Goal: Task Accomplishment & Management: Manage account settings

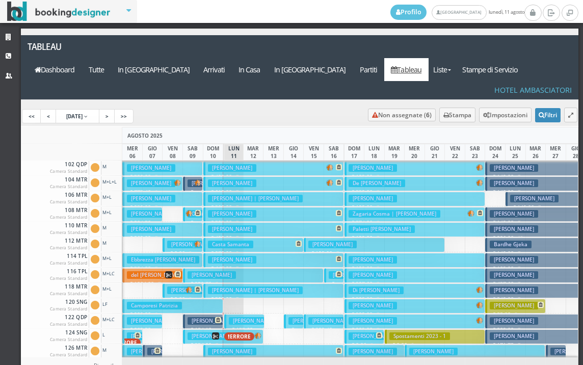
click at [241, 317] on h3 "Argano Francesco" at bounding box center [253, 321] width 48 height 8
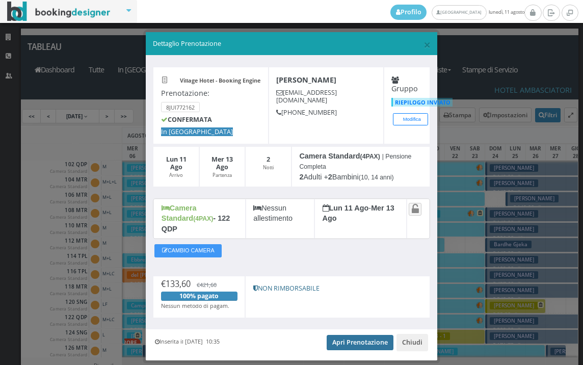
click at [354, 335] on link "Apri Prenotazione" at bounding box center [359, 342] width 67 height 15
click at [423, 48] on span "×" at bounding box center [426, 44] width 7 height 17
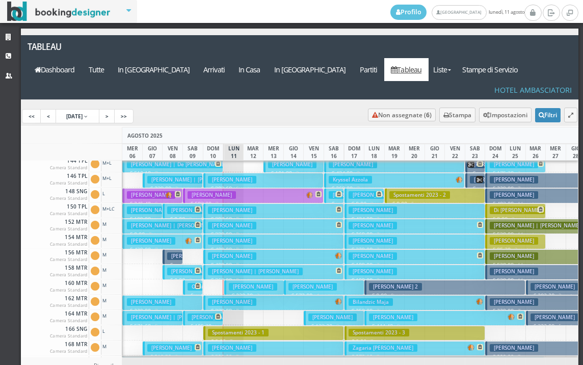
scroll to position [407, 0]
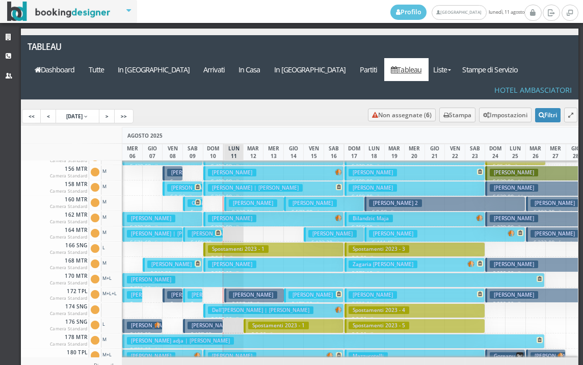
click at [243, 199] on h3 "[PERSON_NAME]" at bounding box center [253, 203] width 48 height 8
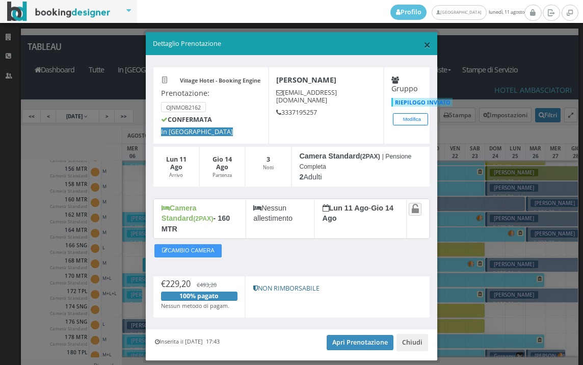
click at [423, 42] on span "×" at bounding box center [426, 44] width 7 height 17
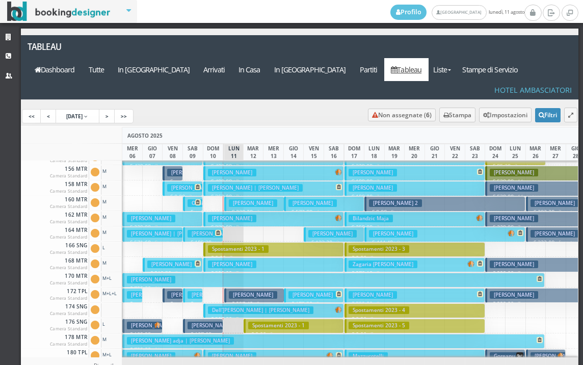
click at [235, 291] on h3 "[PERSON_NAME]" at bounding box center [253, 295] width 48 height 8
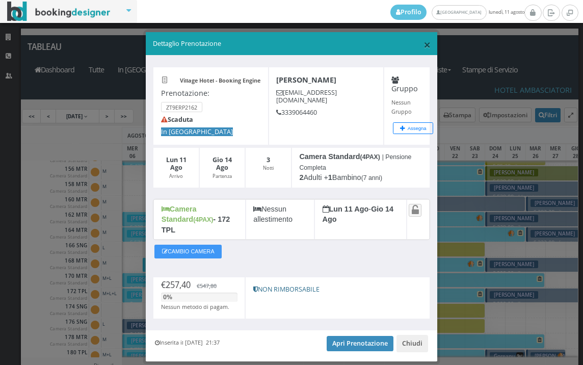
click at [423, 45] on span "×" at bounding box center [426, 44] width 7 height 17
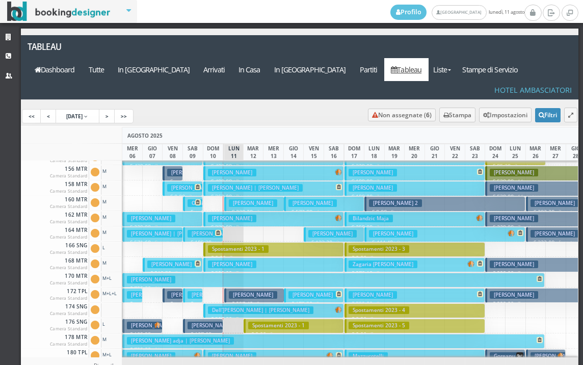
scroll to position [510, 0]
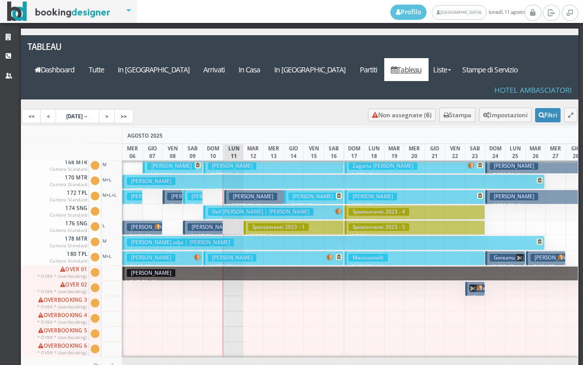
click at [271, 223] on h3 "Spostamenti 2023 - 1" at bounding box center [278, 227] width 61 height 8
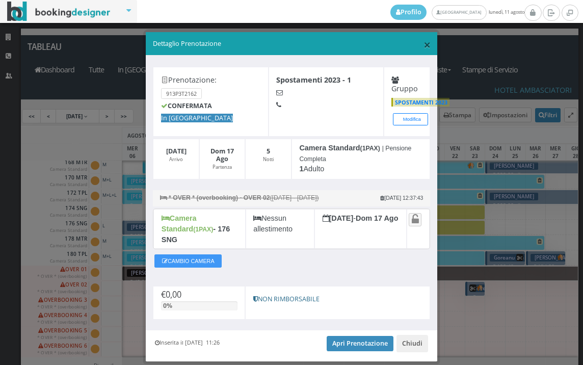
click at [423, 45] on span "×" at bounding box center [426, 44] width 7 height 17
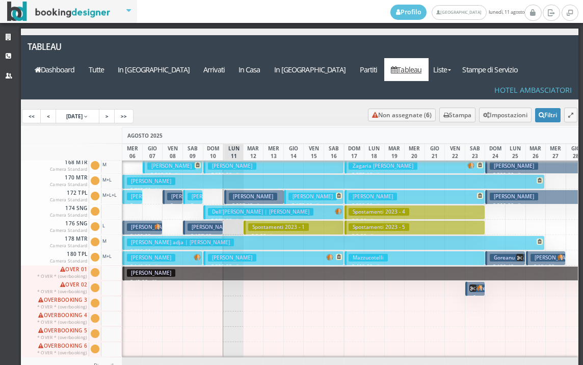
click at [210, 223] on h3 "[PERSON_NAME]" at bounding box center [211, 227] width 48 height 8
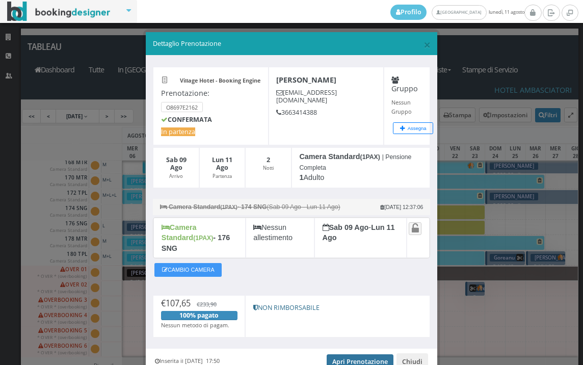
click at [360, 354] on link "Apri Prenotazione" at bounding box center [359, 361] width 67 height 15
drag, startPoint x: 483, startPoint y: 157, endPoint x: 505, endPoint y: 242, distance: 88.3
drag, startPoint x: 505, startPoint y: 242, endPoint x: 352, endPoint y: 92, distance: 214.3
click at [352, 84] on h4 "[PERSON_NAME]" at bounding box center [326, 79] width 100 height 9
click at [423, 48] on span "×" at bounding box center [426, 44] width 7 height 17
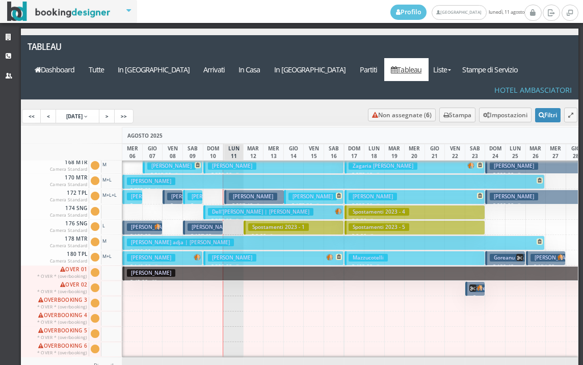
click at [234, 193] on h3 "[PERSON_NAME]" at bounding box center [253, 197] width 48 height 8
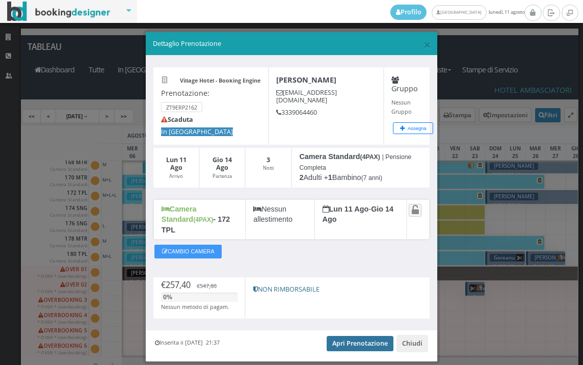
click at [362, 336] on link "Apri Prenotazione" at bounding box center [359, 343] width 67 height 15
click at [423, 44] on span "×" at bounding box center [426, 44] width 7 height 17
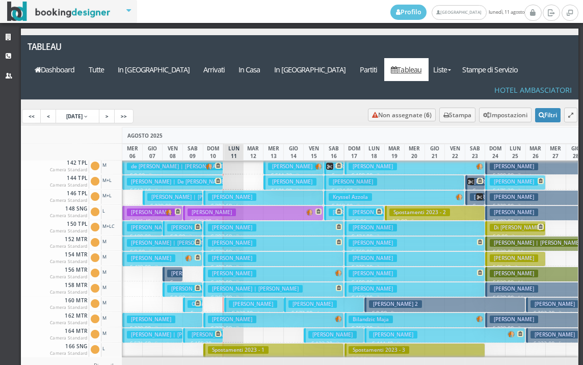
scroll to position [306, 0]
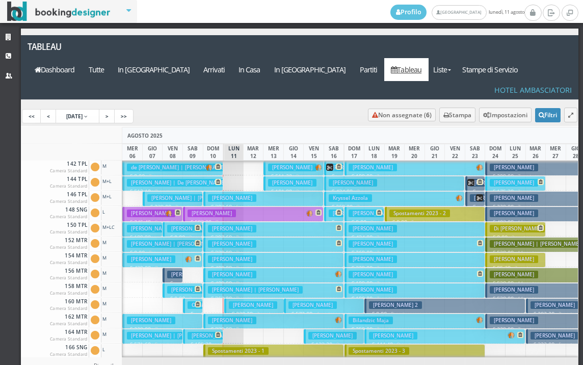
click at [238, 301] on h3 "[PERSON_NAME]" at bounding box center [253, 305] width 48 height 8
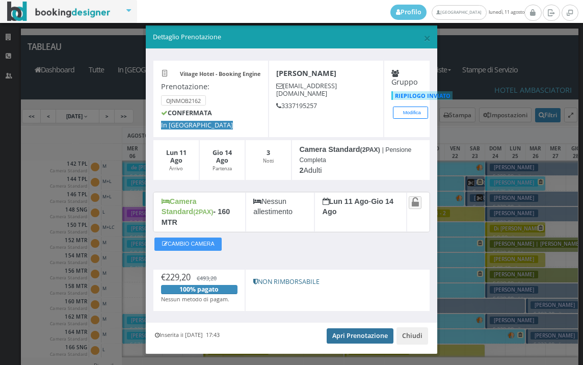
scroll to position [19, 0]
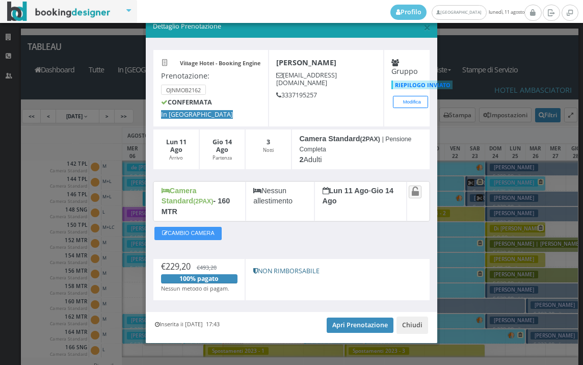
click at [363, 312] on div "Inserita il 04 Ago 2025 17:43 Apri Prenotazione Chiudi" at bounding box center [291, 327] width 291 height 31
click at [363, 317] on link "Apri Prenotazione" at bounding box center [359, 324] width 67 height 15
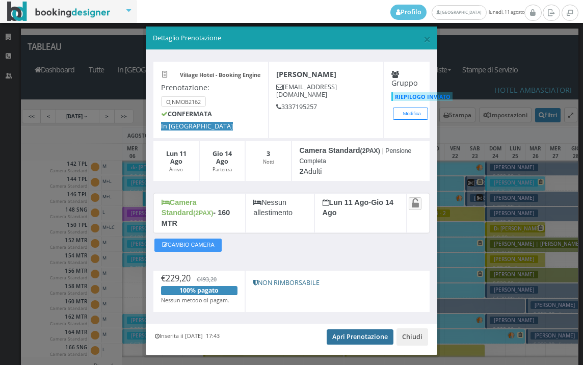
scroll to position [0, 0]
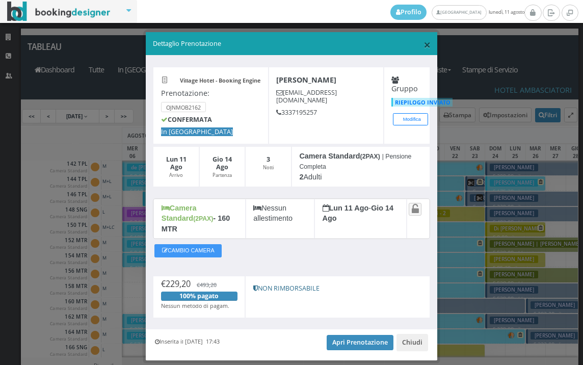
click at [423, 45] on span "×" at bounding box center [426, 44] width 7 height 17
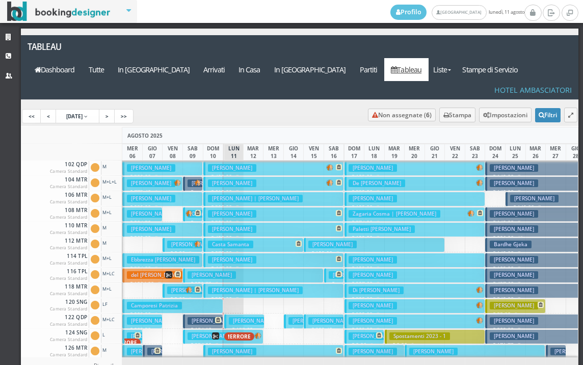
click at [237, 317] on h3 "[PERSON_NAME]" at bounding box center [253, 321] width 48 height 8
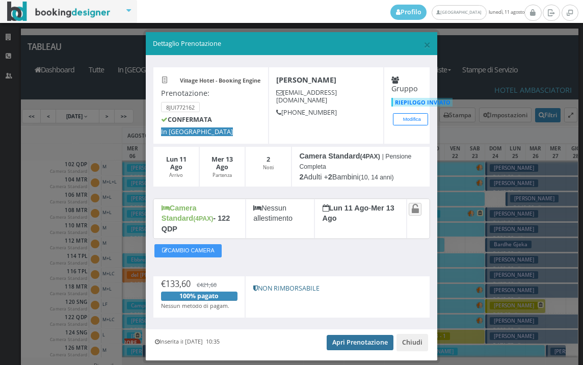
click at [350, 335] on link "Apri Prenotazione" at bounding box center [359, 342] width 67 height 15
click at [423, 46] on span "×" at bounding box center [426, 44] width 7 height 17
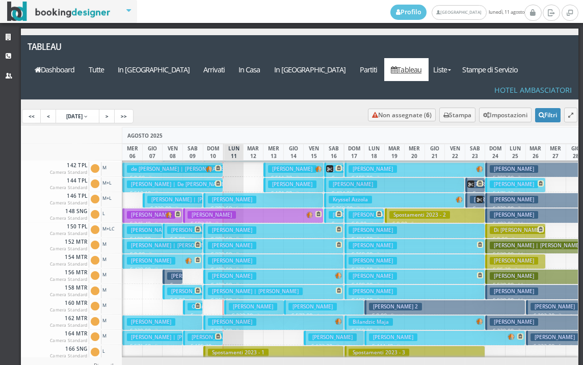
scroll to position [356, 0]
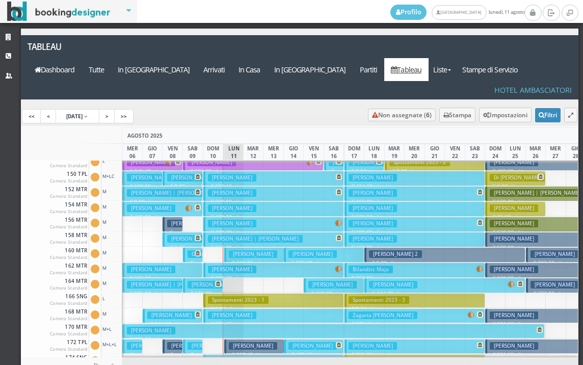
click at [240, 250] on h3 "[PERSON_NAME]" at bounding box center [253, 254] width 48 height 8
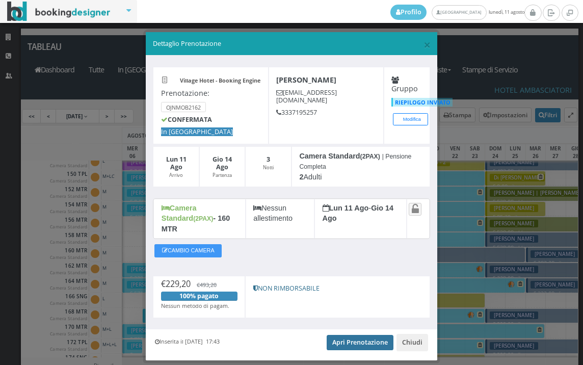
click at [356, 335] on link "Apri Prenotazione" at bounding box center [359, 342] width 67 height 15
click at [423, 46] on span "×" at bounding box center [426, 44] width 7 height 17
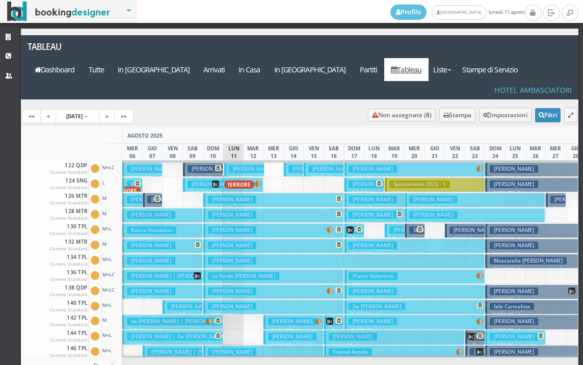
scroll to position [204, 0]
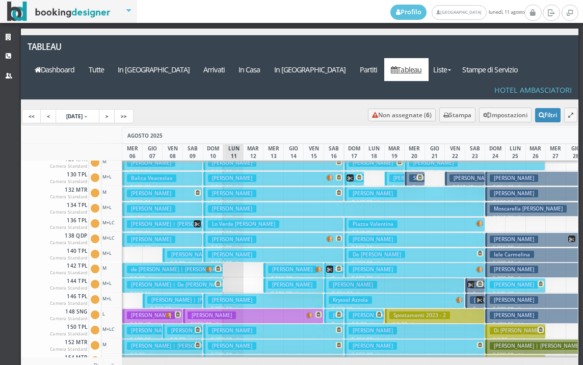
click at [242, 205] on h3 "[PERSON_NAME]" at bounding box center [232, 209] width 48 height 8
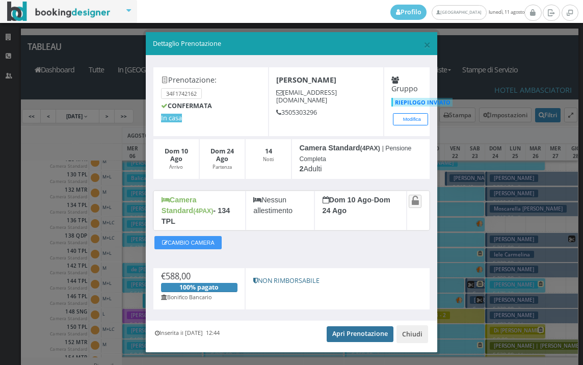
click at [354, 326] on link "Apri Prenotazione" at bounding box center [359, 333] width 67 height 15
click at [423, 45] on span "×" at bounding box center [426, 44] width 7 height 17
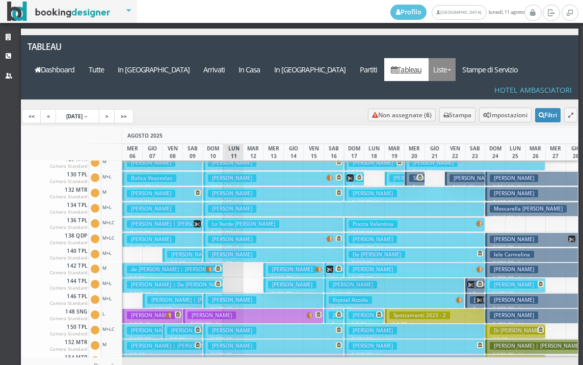
click at [455, 58] on link "Liste" at bounding box center [441, 69] width 27 height 23
click at [482, 117] on link "Foglio Pulizie" at bounding box center [464, 126] width 73 height 18
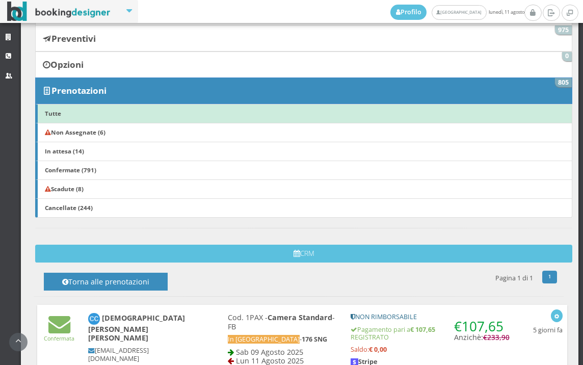
scroll to position [57, 0]
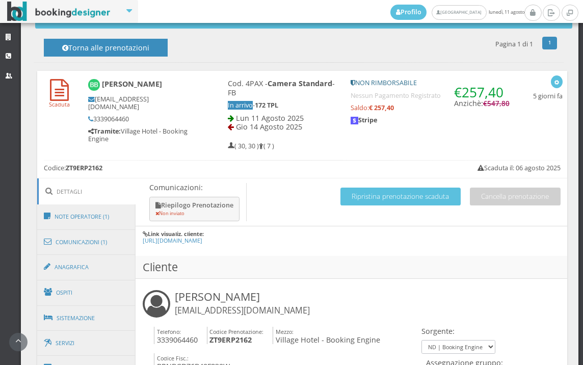
scroll to position [509, 0]
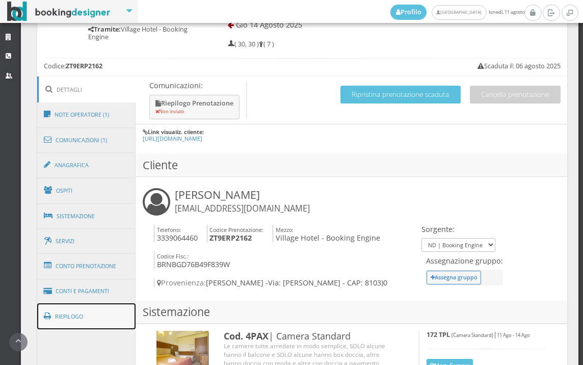
click at [98, 327] on link "Riepilogo" at bounding box center [86, 316] width 99 height 26
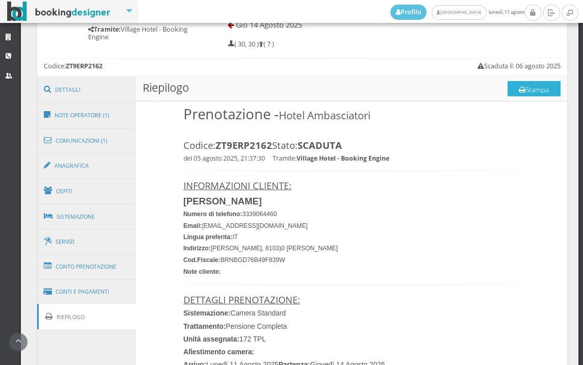
click at [542, 89] on button "Stampa" at bounding box center [533, 88] width 53 height 15
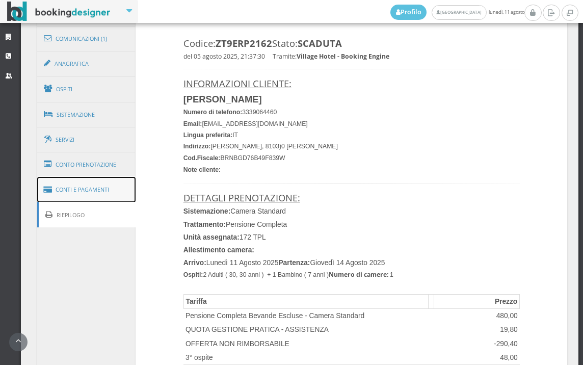
click at [113, 196] on link "Conti e Pagamenti" at bounding box center [86, 190] width 99 height 26
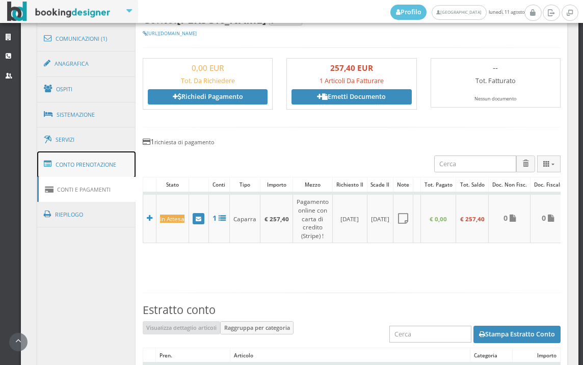
click at [105, 162] on link "Conto Prenotazione" at bounding box center [86, 164] width 99 height 26
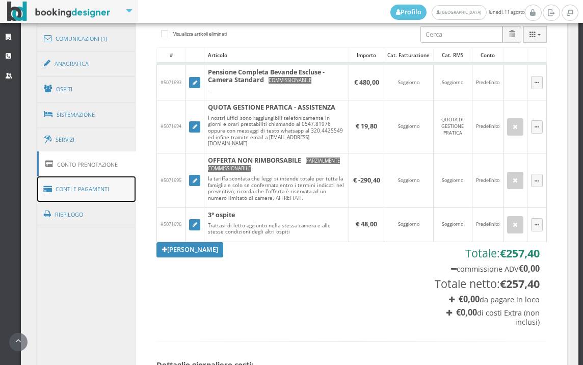
click at [107, 183] on link "Conti e Pagamenti" at bounding box center [86, 189] width 99 height 26
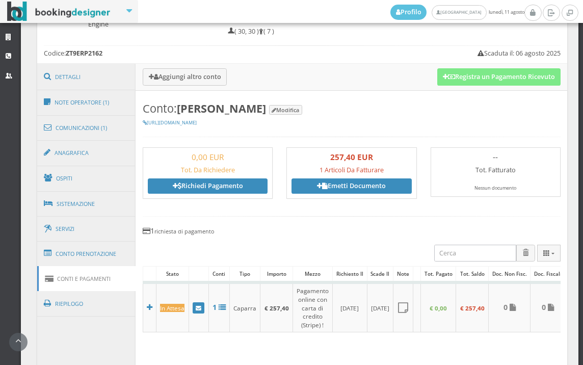
scroll to position [396, 0]
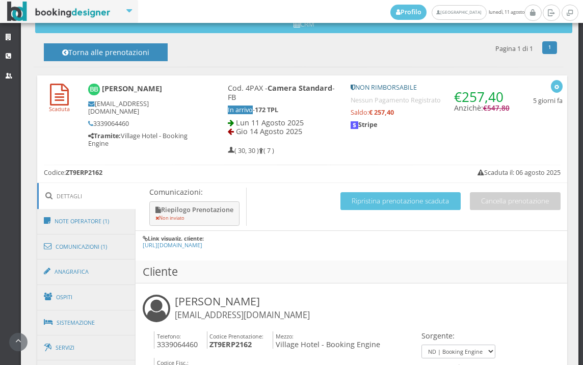
scroll to position [452, 0]
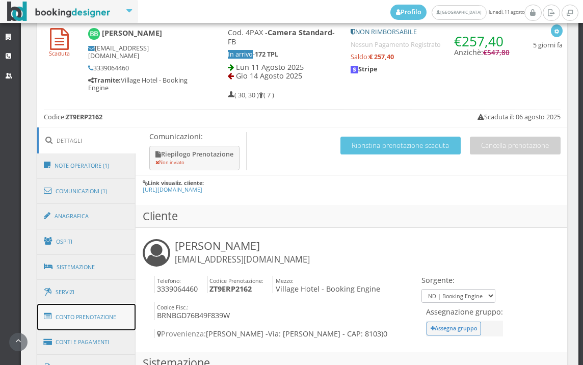
click at [84, 316] on link "Conto Prenotazione" at bounding box center [86, 317] width 99 height 26
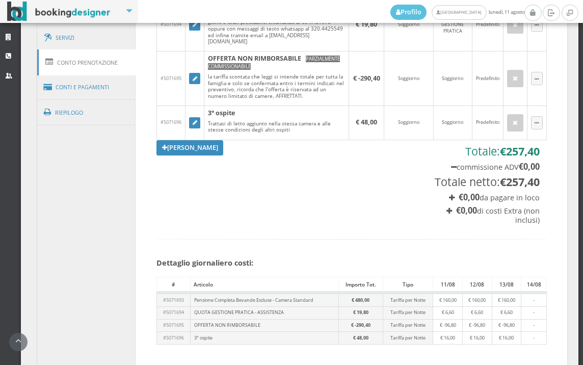
scroll to position [509, 0]
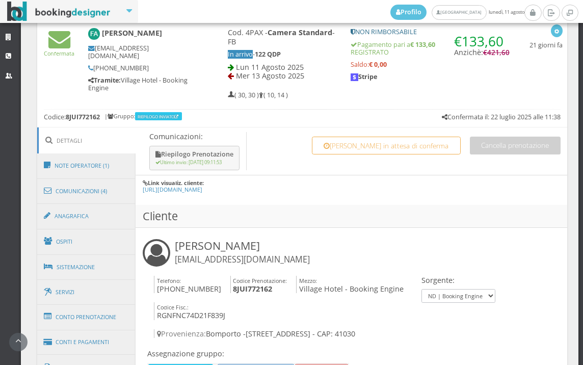
scroll to position [679, 0]
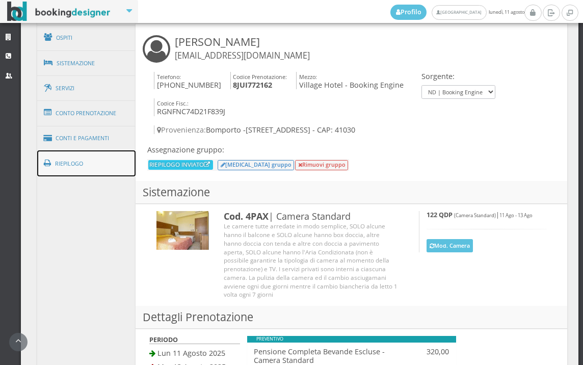
click at [113, 163] on link "Riepilogo" at bounding box center [86, 163] width 99 height 26
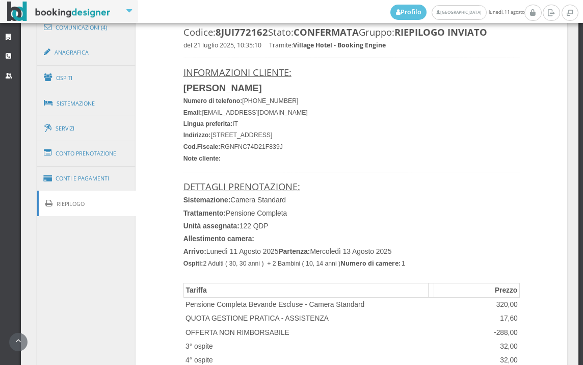
scroll to position [510, 0]
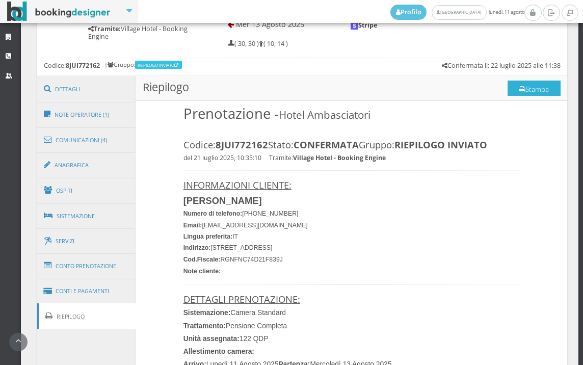
click at [519, 86] on button "Stampa" at bounding box center [533, 87] width 53 height 15
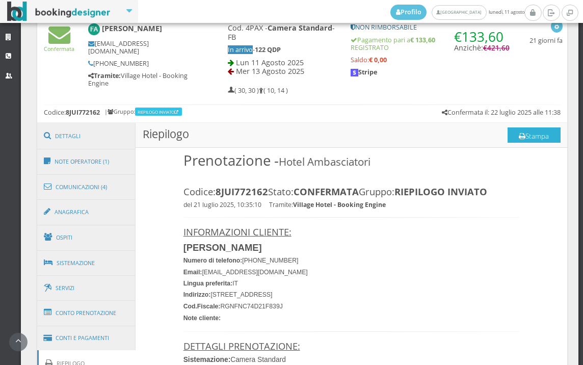
scroll to position [396, 0]
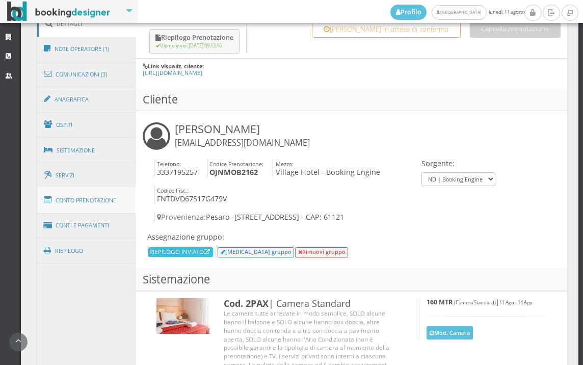
scroll to position [735, 0]
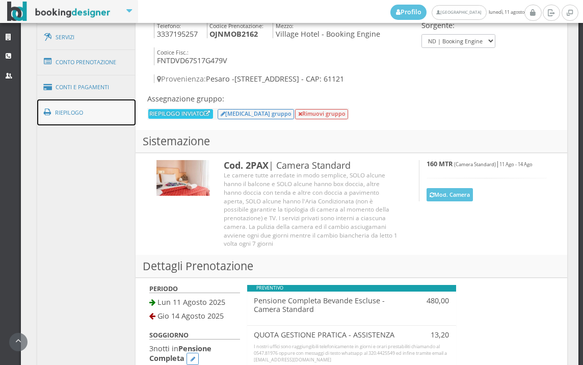
click at [98, 111] on link "Riepilogo" at bounding box center [86, 112] width 99 height 26
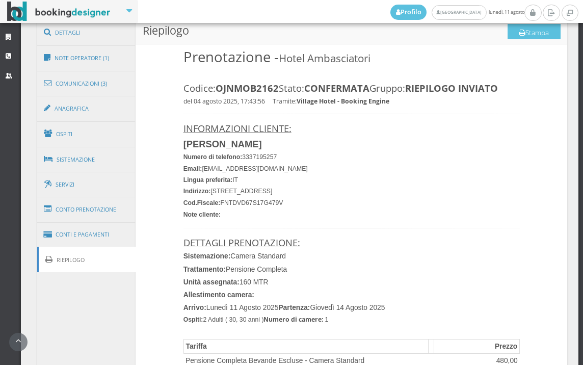
scroll to position [566, 0]
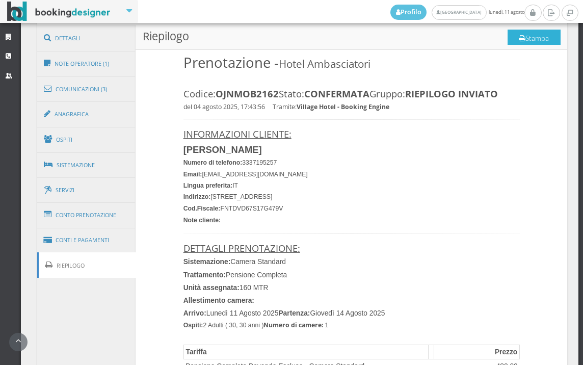
click at [523, 41] on button "Stampa" at bounding box center [533, 37] width 53 height 15
click at [530, 37] on button "Stampa" at bounding box center [533, 37] width 53 height 15
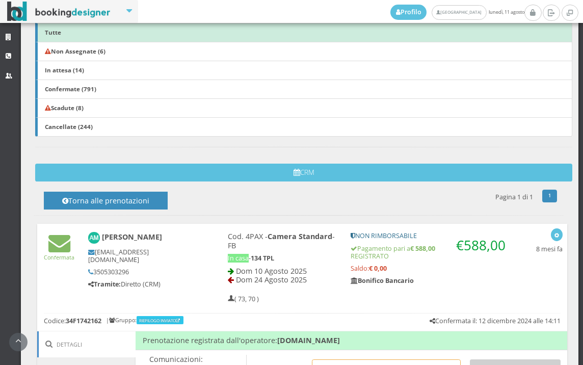
scroll to position [339, 0]
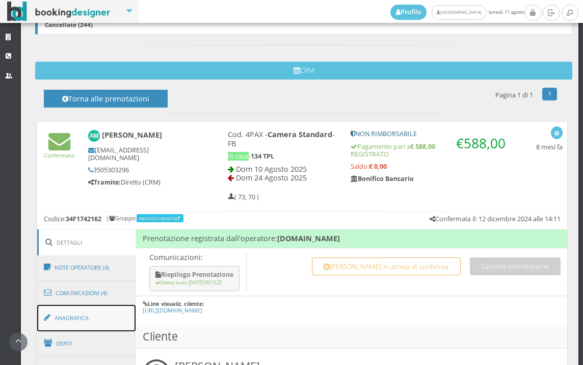
click at [98, 318] on link "Anagrafica" at bounding box center [86, 318] width 99 height 26
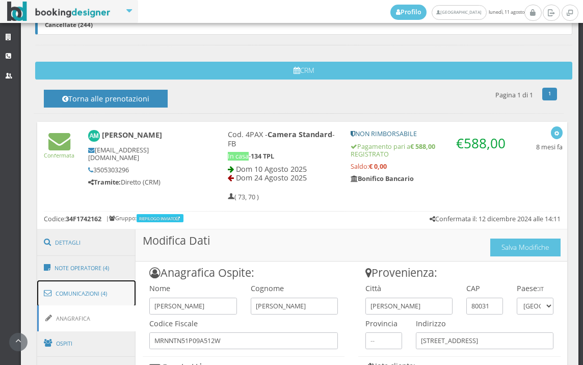
click at [101, 293] on link "Comunicazioni (4)" at bounding box center [86, 293] width 99 height 26
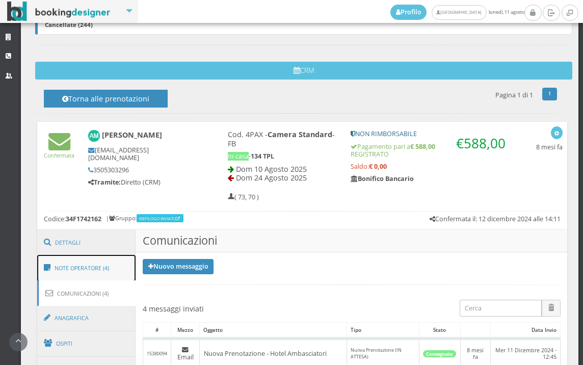
click at [101, 272] on link "Note Operatore (4)" at bounding box center [86, 268] width 99 height 26
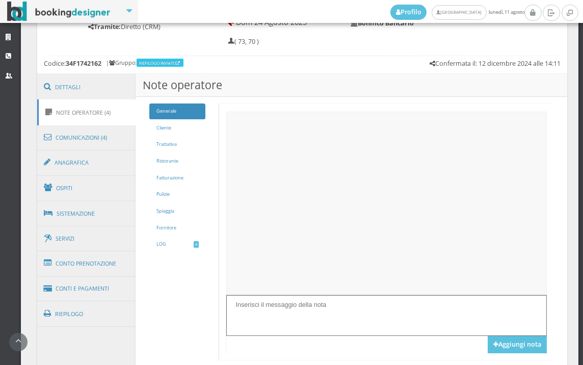
scroll to position [566, 0]
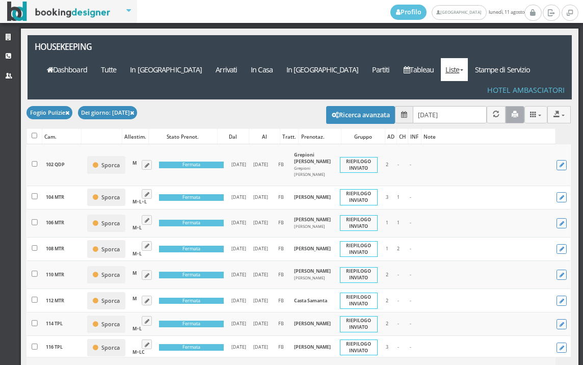
click at [511, 111] on icon "button" at bounding box center [514, 114] width 7 height 7
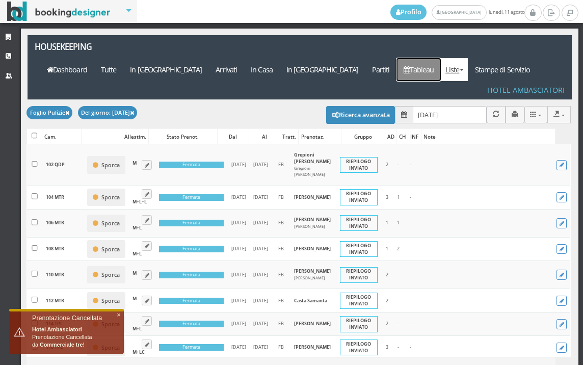
click at [425, 58] on link "Tableau" at bounding box center [418, 69] width 44 height 23
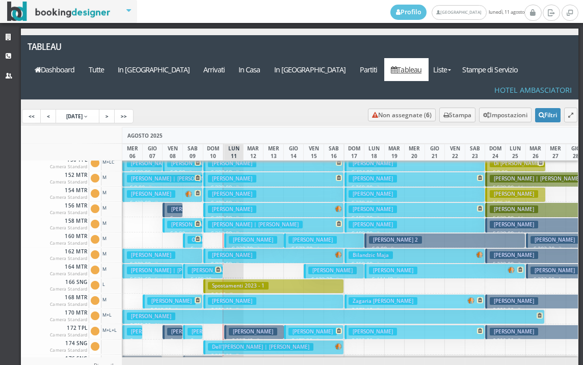
scroll to position [407, 0]
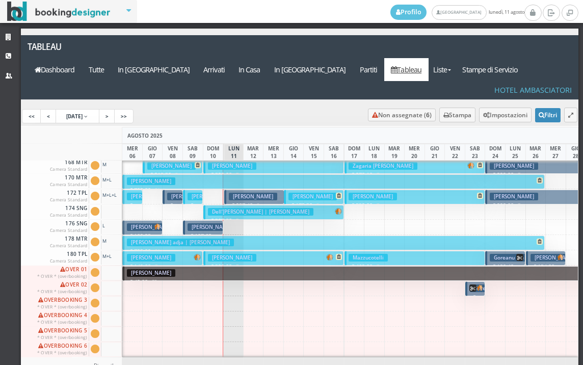
scroll to position [458, 0]
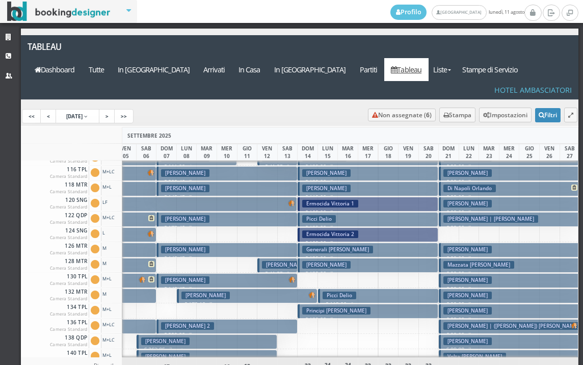
click at [360, 212] on button "Picci Delio € 139.00 7 notti 2 Adulti" at bounding box center [367, 219] width 141 height 15
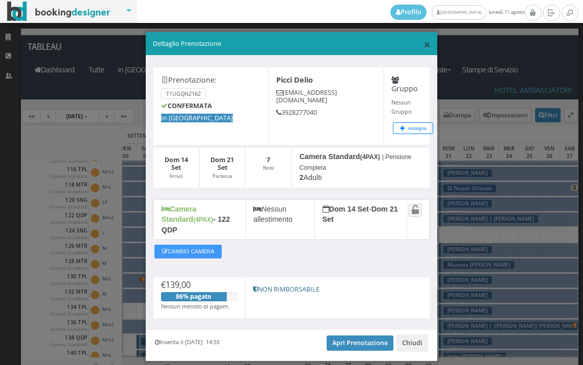
click at [423, 46] on span "×" at bounding box center [426, 44] width 7 height 17
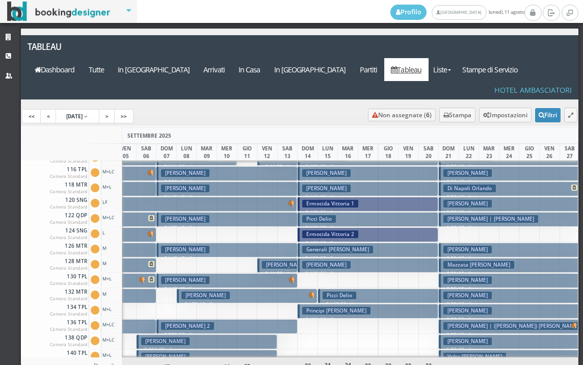
click at [341, 291] on h3 "Picci Delio" at bounding box center [339, 295] width 34 height 8
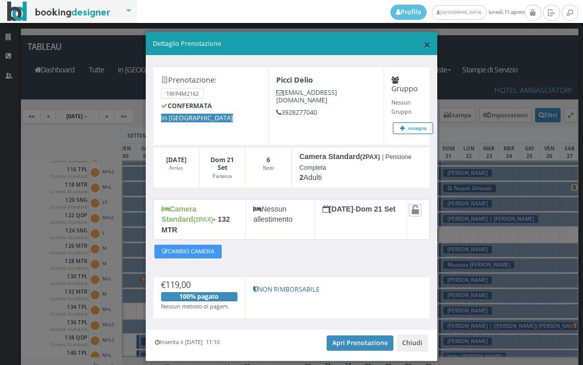
click at [423, 44] on span "×" at bounding box center [426, 44] width 7 height 17
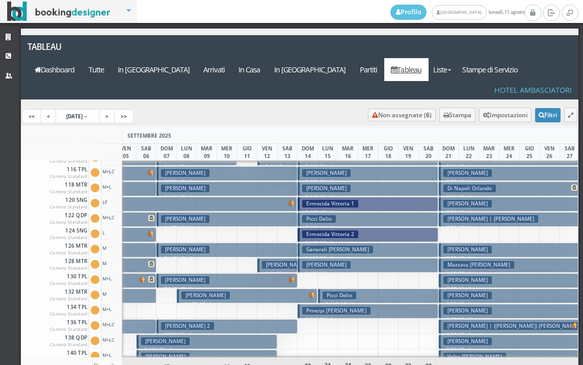
click at [311, 215] on h3 "Picci Delio" at bounding box center [319, 219] width 34 height 8
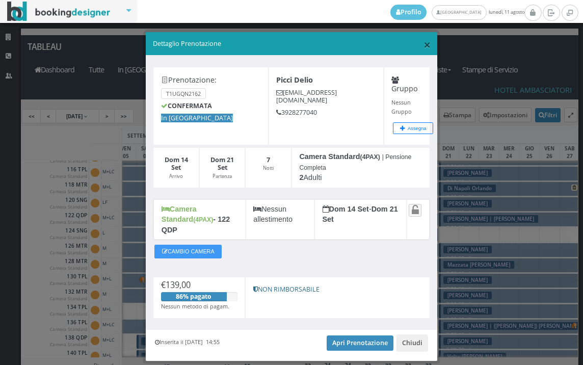
click at [423, 40] on span "×" at bounding box center [426, 44] width 7 height 17
